Goal: Check status: Check status

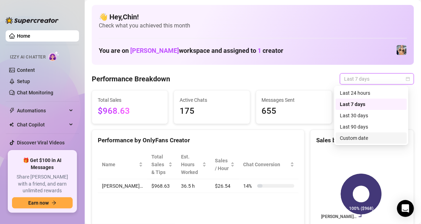
click at [367, 138] on div "Custom date" at bounding box center [371, 138] width 63 height 8
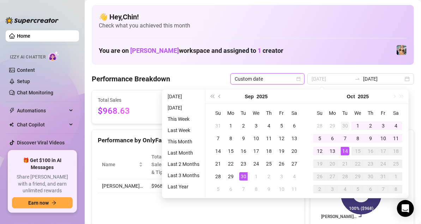
type input "[DATE]"
click at [355, 123] on div "1" at bounding box center [358, 126] width 8 height 8
click at [346, 152] on div "14" at bounding box center [345, 151] width 8 height 8
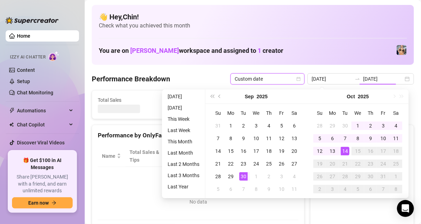
type input "[DATE]"
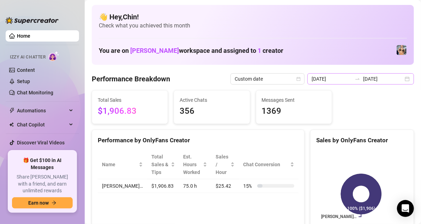
click at [400, 79] on div "[DATE] [DATE]" at bounding box center [360, 78] width 107 height 11
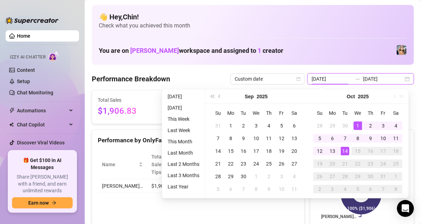
click at [403, 79] on div "[DATE] [DATE]" at bounding box center [360, 78] width 107 height 11
click at [356, 126] on div "1" at bounding box center [358, 126] width 8 height 8
type input "[DATE]"
click at [347, 149] on div "14" at bounding box center [345, 151] width 8 height 8
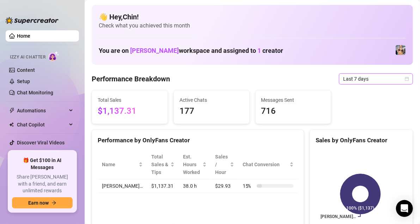
click at [405, 79] on icon "calendar" at bounding box center [407, 79] width 4 height 4
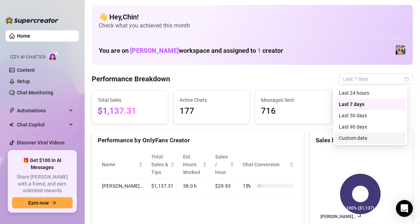
click at [360, 140] on div "Custom date" at bounding box center [370, 138] width 63 height 8
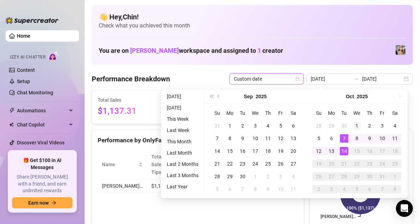
type input "[DATE]"
click at [357, 126] on div "1" at bounding box center [357, 126] width 8 height 8
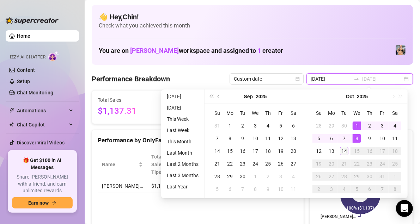
type input "[DATE]"
click at [347, 148] on div "14" at bounding box center [344, 151] width 8 height 8
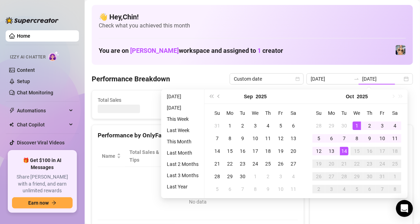
type input "[DATE]"
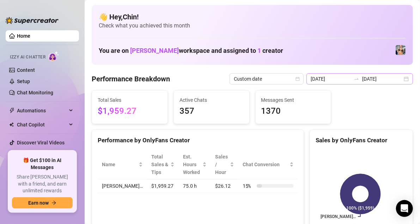
click at [401, 75] on div "[DATE] [DATE]" at bounding box center [360, 78] width 107 height 11
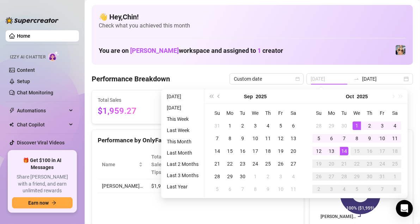
click at [356, 124] on div "1" at bounding box center [357, 126] width 8 height 8
type input "[DATE]"
click at [341, 153] on div "14" at bounding box center [344, 151] width 8 height 8
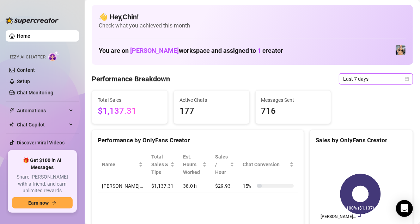
click at [406, 80] on icon "calendar" at bounding box center [408, 79] width 4 height 4
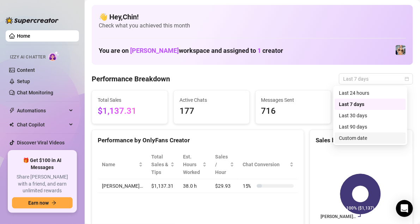
click at [343, 135] on div "Custom date" at bounding box center [370, 138] width 63 height 8
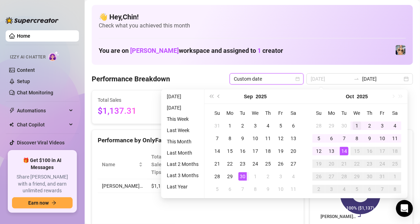
type input "[DATE]"
click at [352, 124] on td "1" at bounding box center [357, 126] width 13 height 13
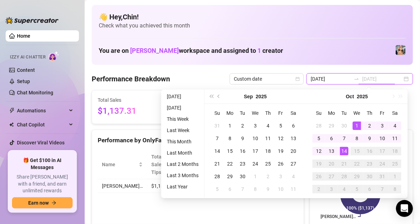
type input "[DATE]"
click at [341, 150] on div "14" at bounding box center [344, 151] width 8 height 8
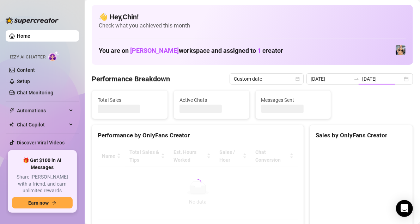
type input "[DATE]"
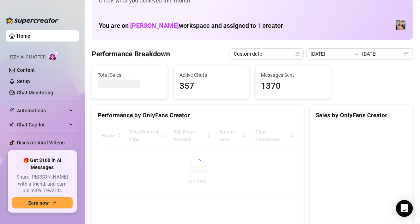
scroll to position [35, 0]
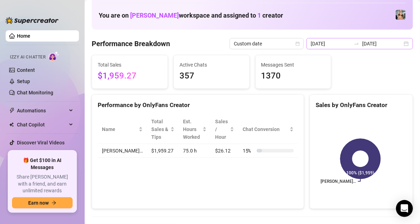
click at [403, 44] on div "[DATE] [DATE]" at bounding box center [360, 43] width 107 height 11
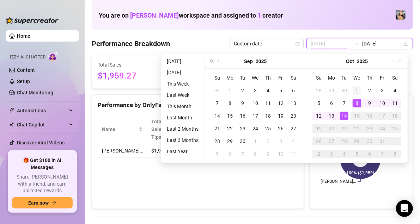
type input "[DATE]"
click at [355, 92] on div "1" at bounding box center [357, 90] width 8 height 8
type input "[DATE]"
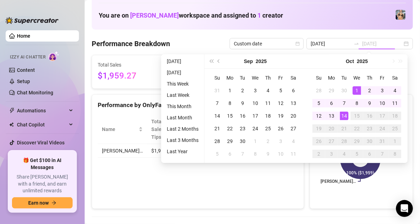
click at [346, 116] on div "14" at bounding box center [344, 116] width 8 height 8
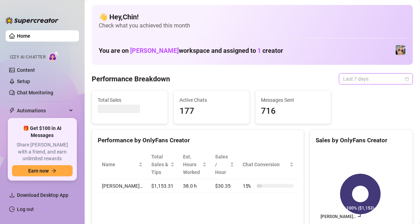
click at [404, 76] on div "Last 7 days" at bounding box center [376, 78] width 74 height 11
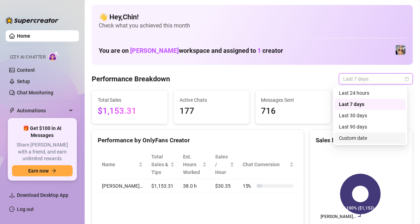
click at [367, 139] on div "Custom date" at bounding box center [370, 138] width 63 height 8
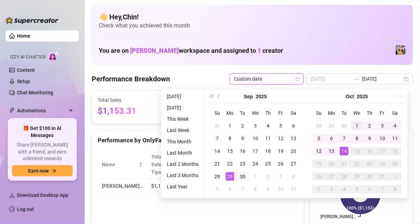
type input "[DATE]"
click at [355, 126] on div "1" at bounding box center [357, 126] width 8 height 8
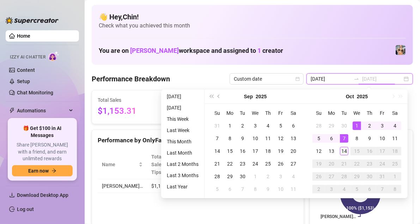
type input "[DATE]"
click at [347, 149] on div "14" at bounding box center [344, 151] width 8 height 8
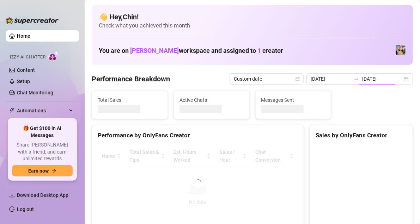
type input "[DATE]"
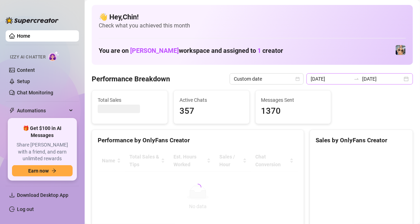
click at [400, 77] on div "[DATE] [DATE]" at bounding box center [360, 78] width 107 height 11
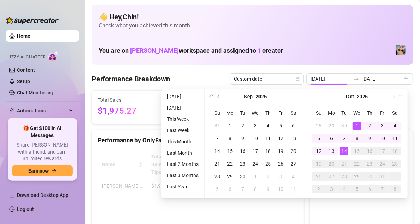
click at [358, 124] on div "1" at bounding box center [357, 126] width 8 height 8
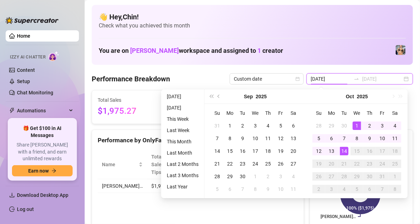
type input "[DATE]"
click at [348, 154] on div "14" at bounding box center [344, 151] width 8 height 8
